Goal: Complete application form

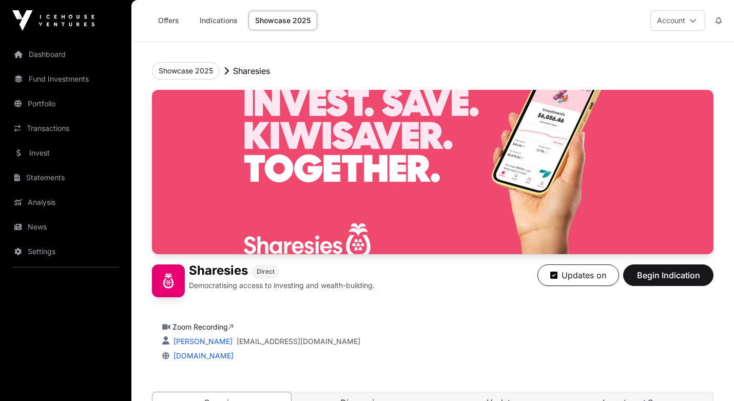
click at [672, 275] on span "Begin Indication" at bounding box center [668, 275] width 65 height 12
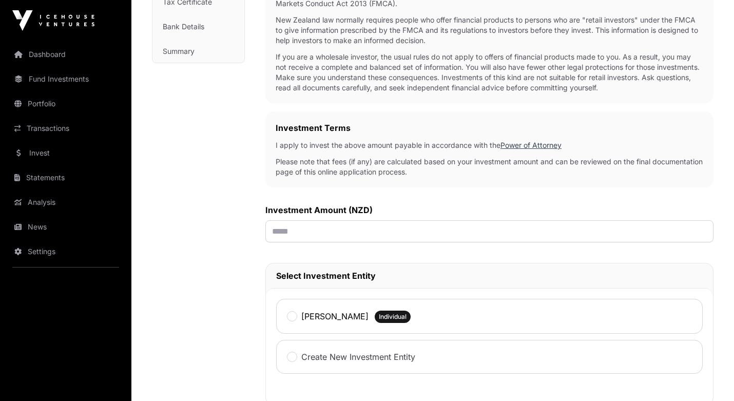
scroll to position [246, 0]
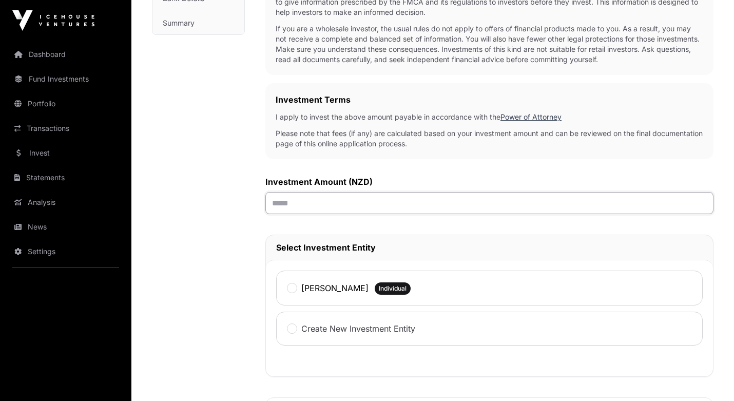
click at [290, 203] on input "text" at bounding box center [489, 203] width 448 height 22
type input "******"
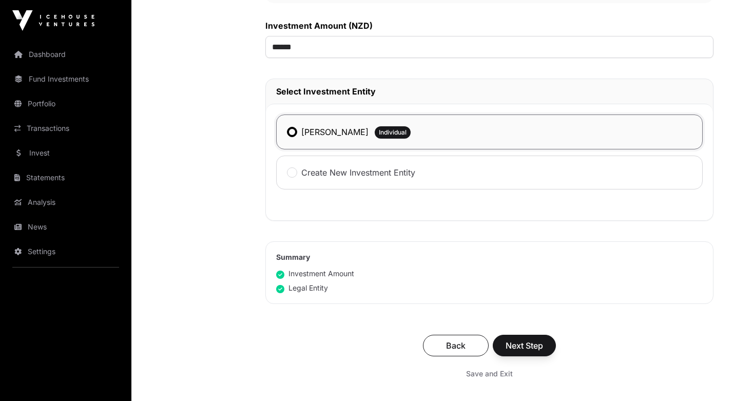
scroll to position [404, 0]
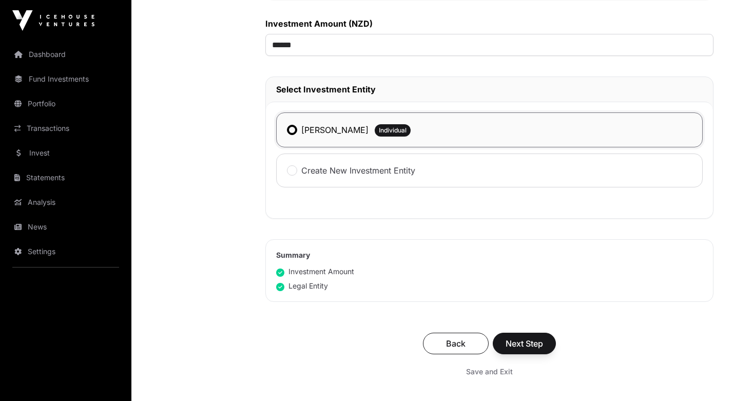
click at [522, 347] on span "Next Step" at bounding box center [523, 343] width 37 height 12
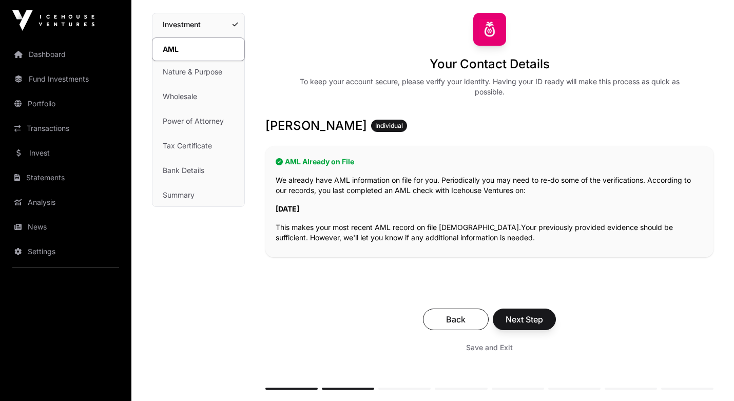
scroll to position [80, 0]
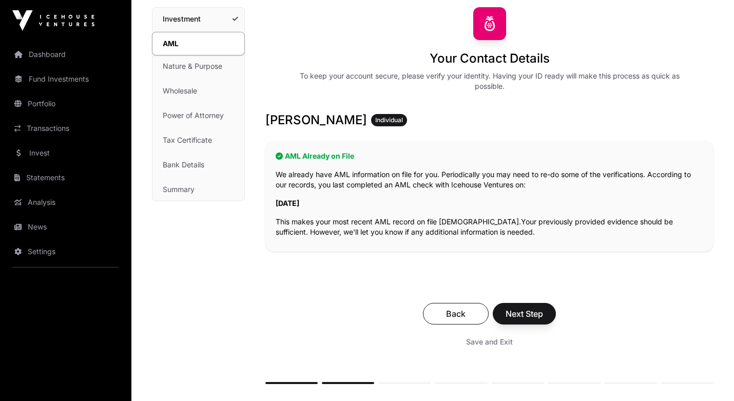
click at [518, 310] on span "Next Step" at bounding box center [523, 313] width 37 height 12
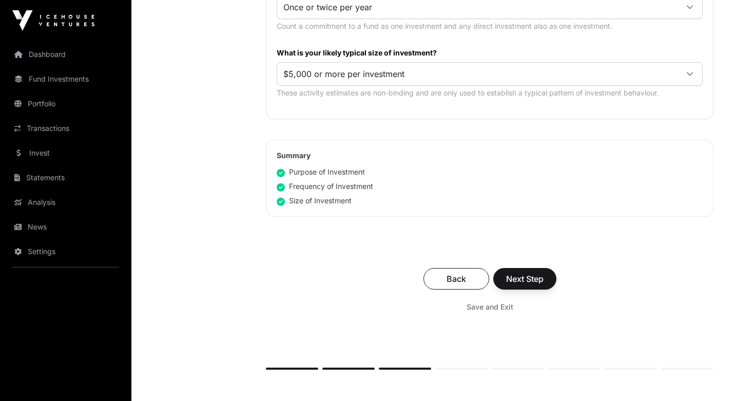
scroll to position [588, 0]
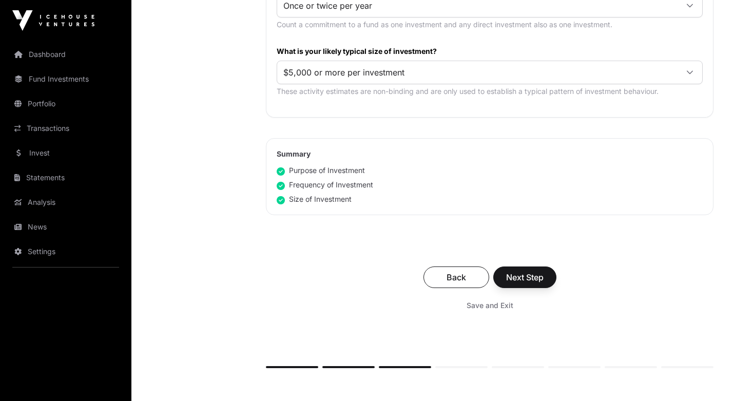
click at [518, 284] on button "Next Step" at bounding box center [524, 277] width 63 height 22
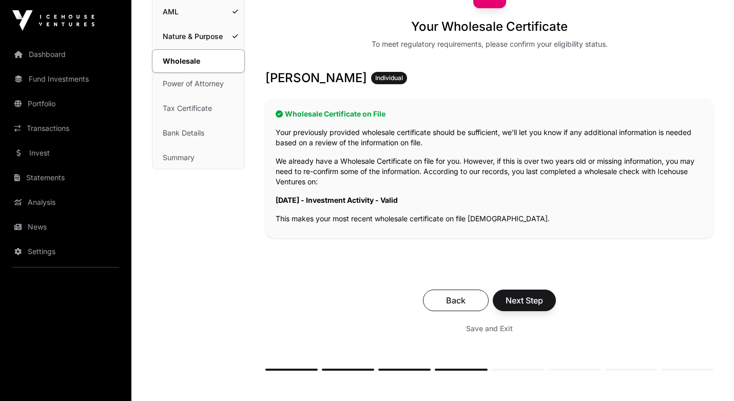
scroll to position [112, 0]
click at [523, 302] on span "Next Step" at bounding box center [523, 299] width 37 height 12
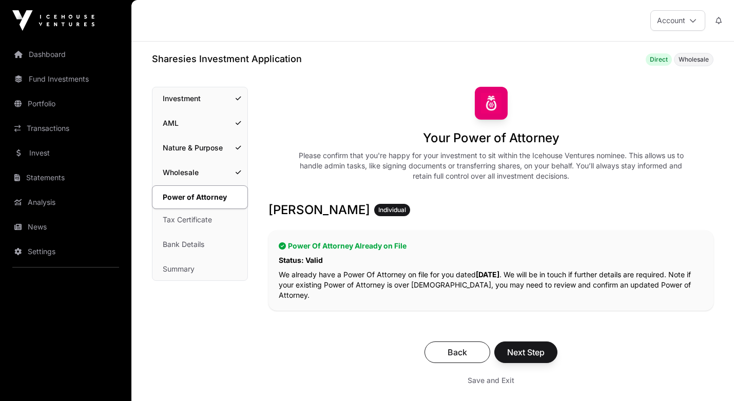
click at [532, 352] on span "Next Step" at bounding box center [525, 352] width 37 height 12
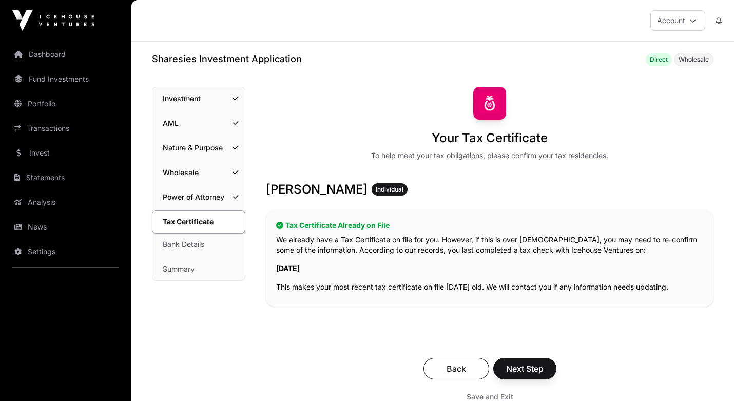
click at [524, 374] on button "Next Step" at bounding box center [524, 369] width 63 height 22
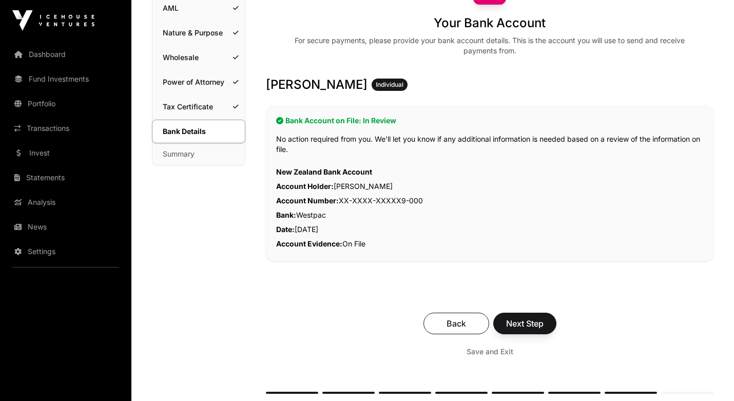
scroll to position [117, 0]
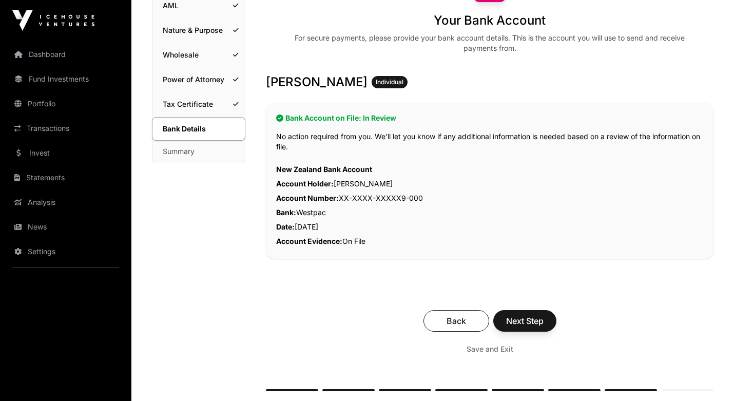
click at [521, 317] on span "Next Step" at bounding box center [524, 320] width 37 height 12
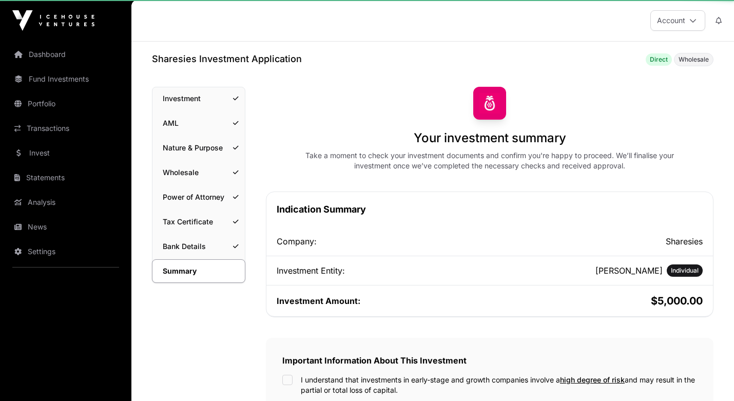
click at [515, 324] on div "Indication Summary Company: Sharesies Investment Entity: [PERSON_NAME] Individu…" at bounding box center [489, 368] width 447 height 354
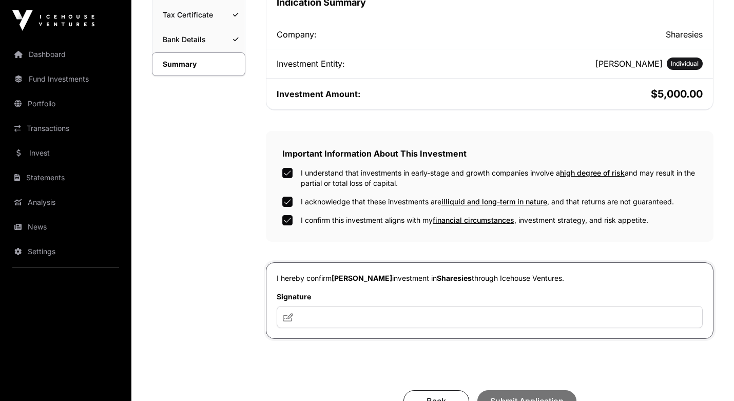
scroll to position [279, 0]
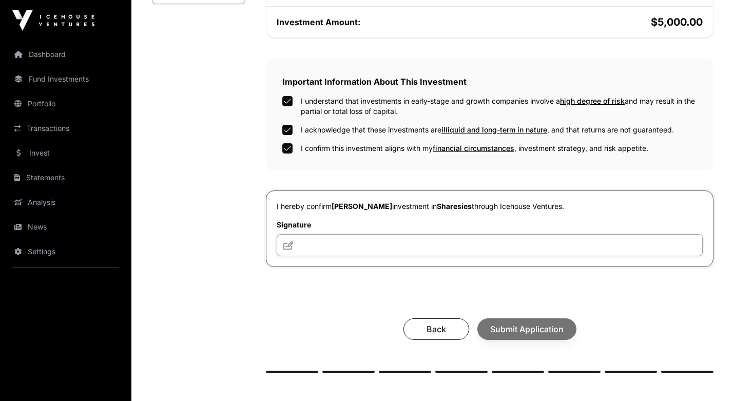
click at [313, 244] on input "text" at bounding box center [490, 245] width 426 height 22
type input "**********"
click at [519, 330] on span "Submit Application" at bounding box center [526, 329] width 73 height 12
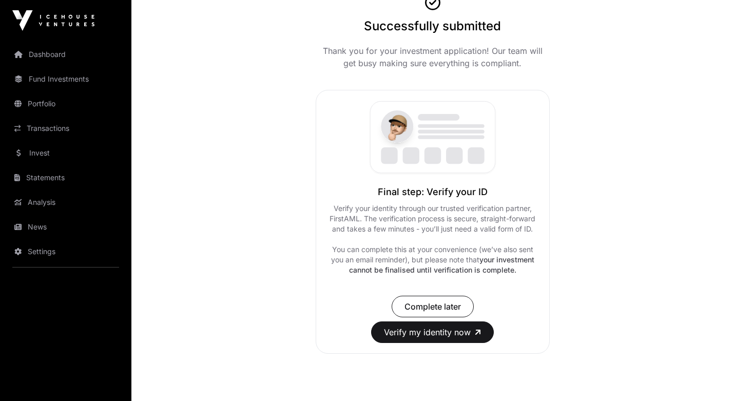
scroll to position [99, 0]
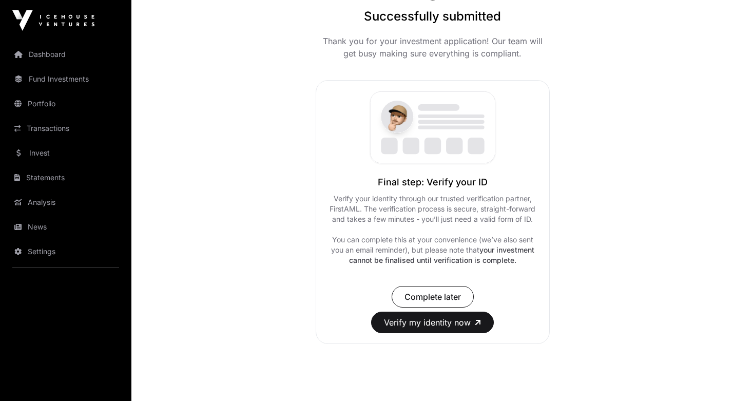
click at [408, 326] on button "Verify my identity now" at bounding box center [432, 322] width 123 height 22
